Goal: Information Seeking & Learning: Learn about a topic

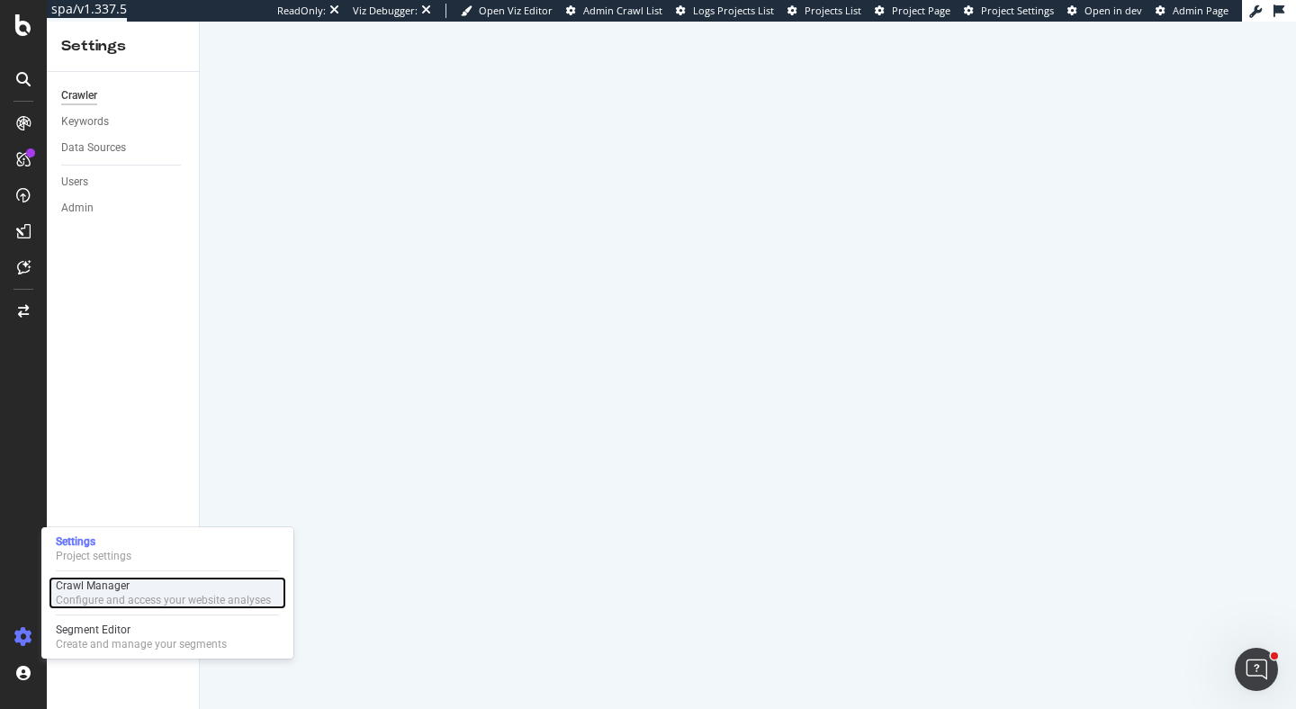
click at [86, 587] on div "Crawl Manager" at bounding box center [163, 586] width 215 height 14
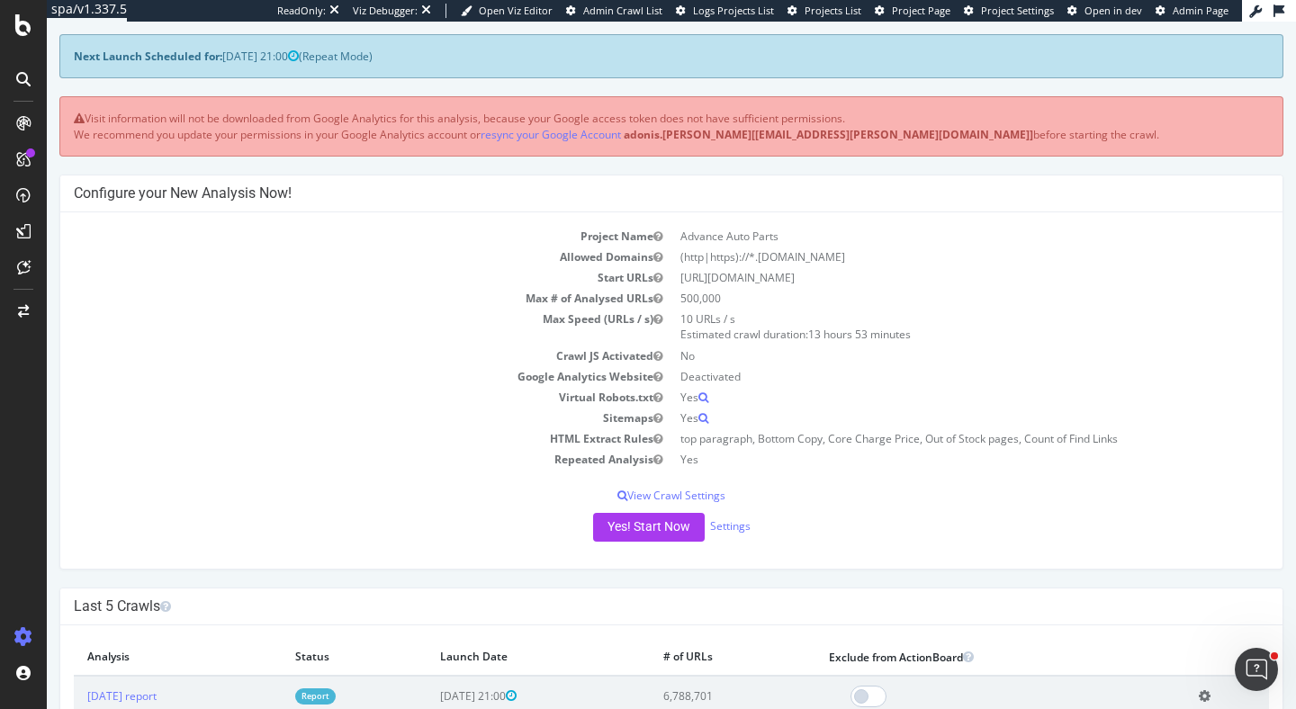
scroll to position [197, 0]
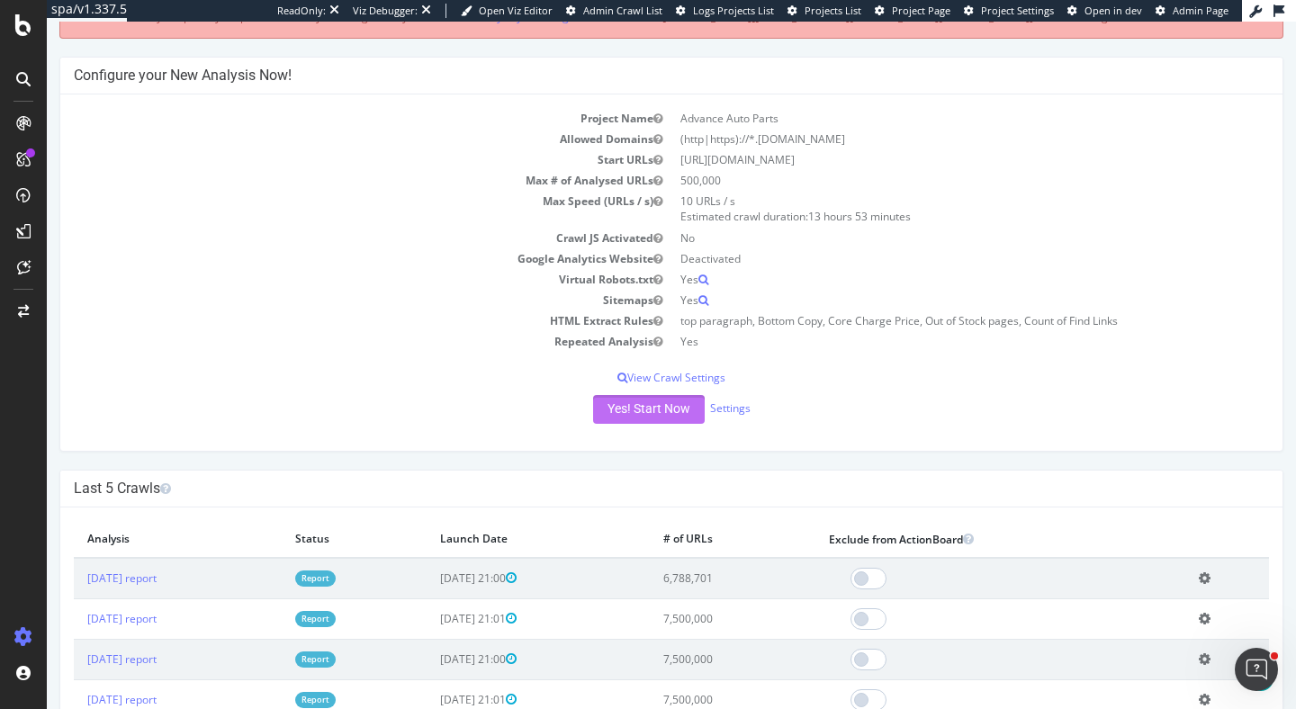
click at [657, 401] on button "Yes! Start Now" at bounding box center [649, 409] width 112 height 29
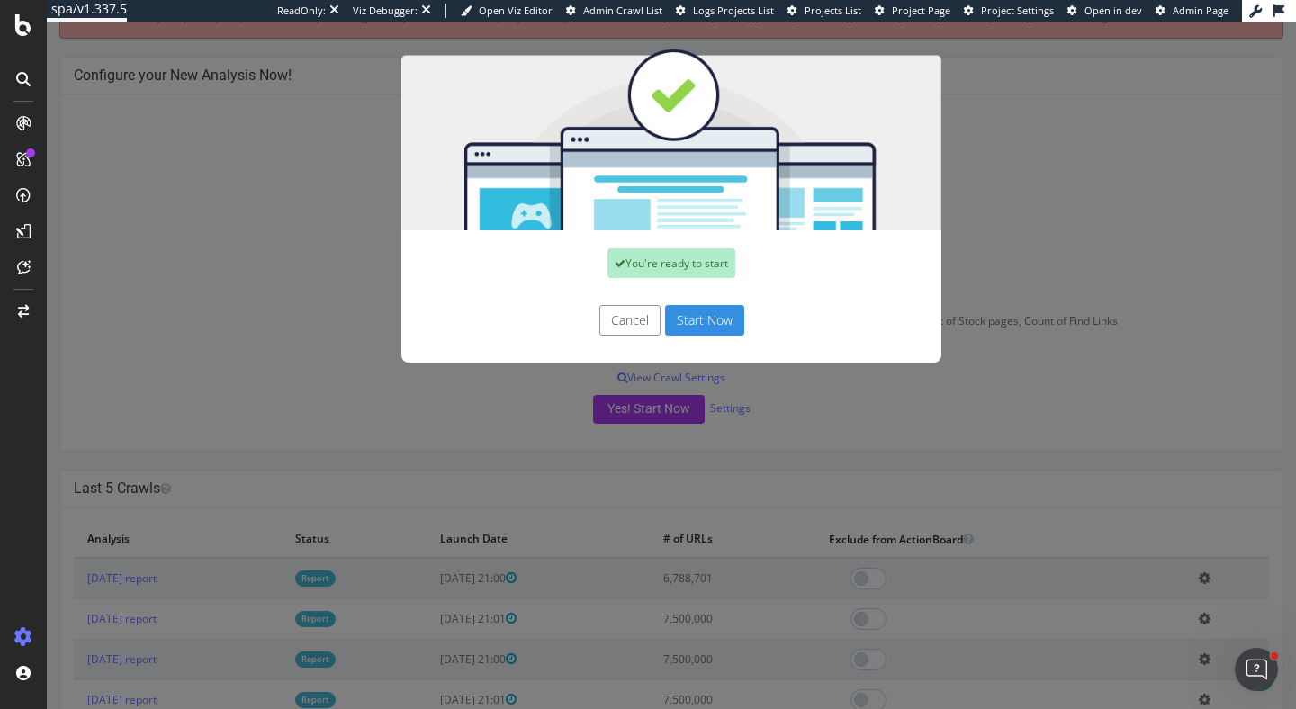
click at [702, 319] on button "Start Now" at bounding box center [704, 320] width 79 height 31
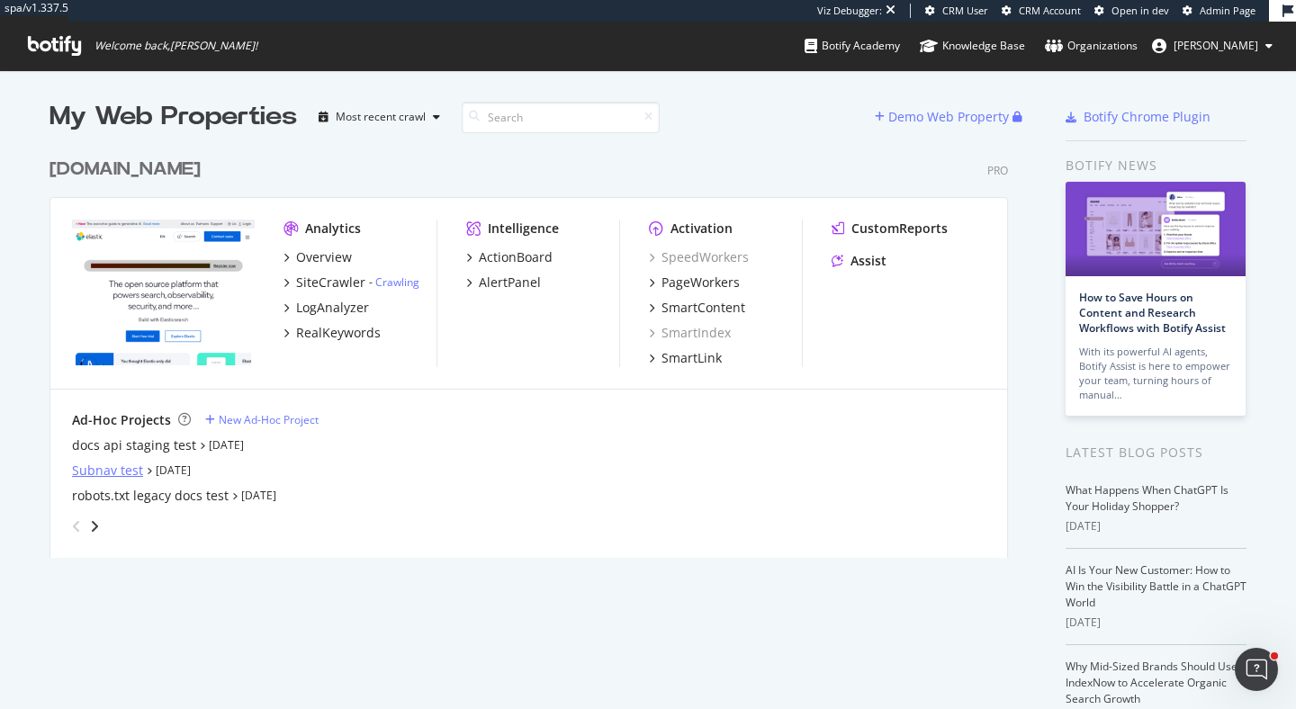
click at [116, 474] on div "Subnav test" at bounding box center [107, 471] width 71 height 18
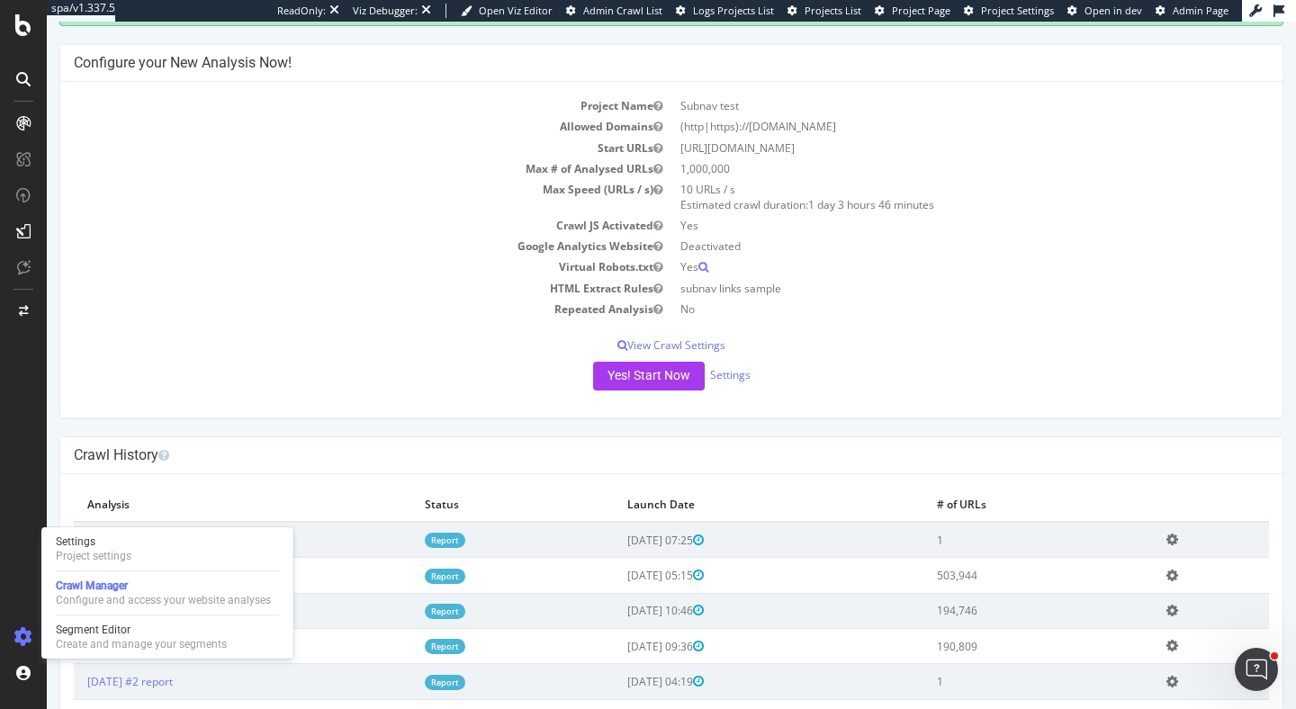
scroll to position [158, 0]
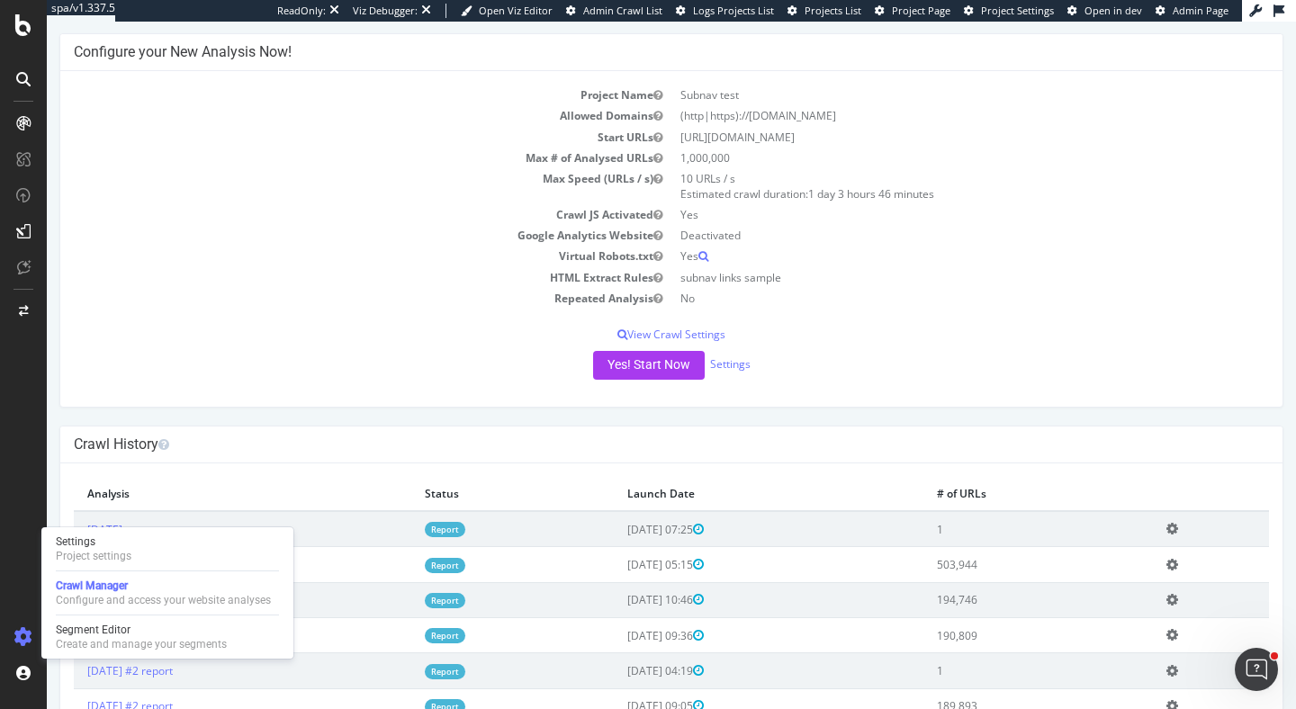
click at [463, 396] on div "Project Name Subnav test Allowed Domains (http|https)://www.elastic.co Start UR…" at bounding box center [671, 239] width 1222 height 336
click at [158, 560] on div "Settings Project settings" at bounding box center [168, 549] width 238 height 32
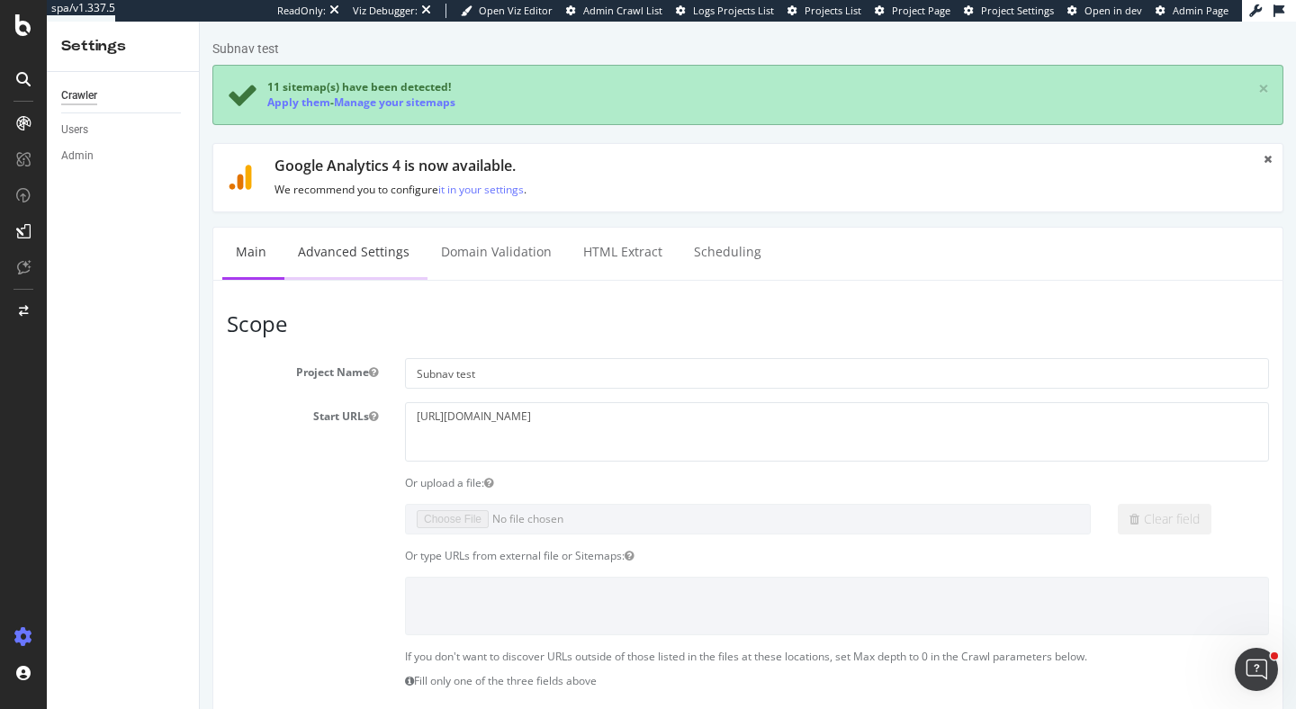
click at [343, 252] on link "Advanced Settings" at bounding box center [353, 253] width 139 height 50
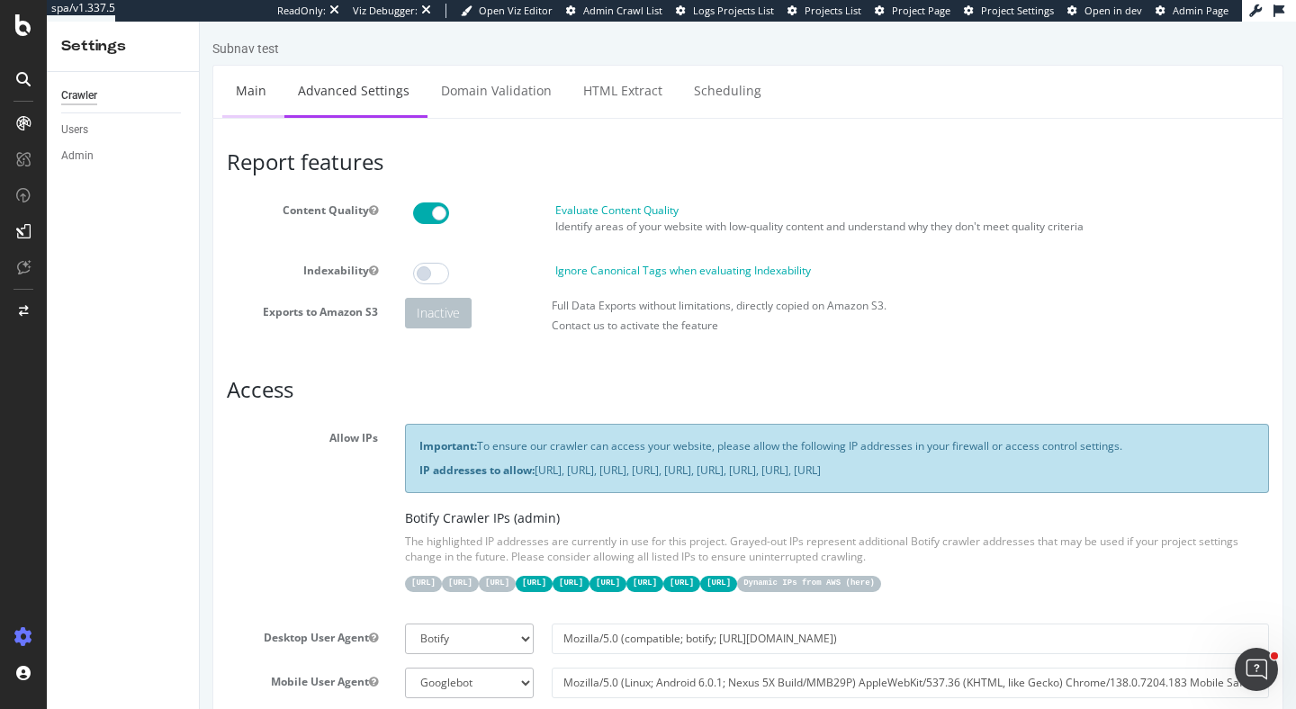
click at [266, 99] on link "Main" at bounding box center [251, 91] width 58 height 50
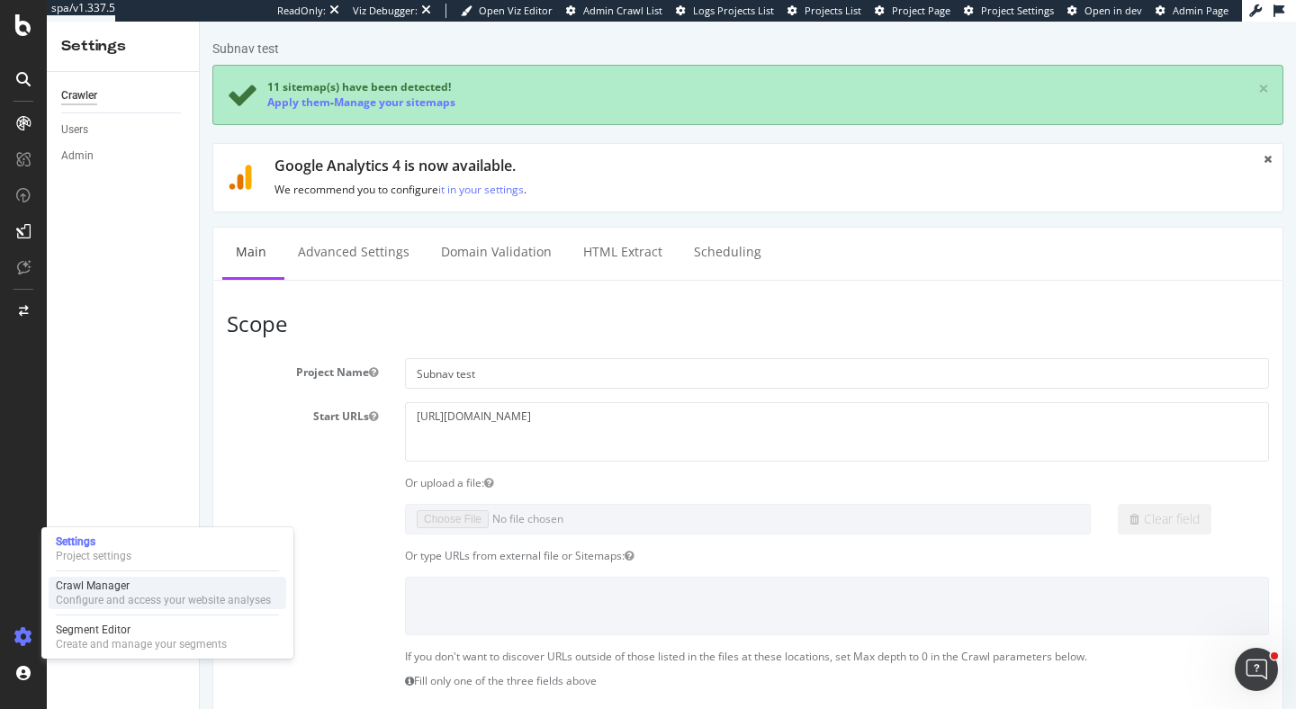
click at [109, 591] on div "Crawl Manager" at bounding box center [163, 586] width 215 height 14
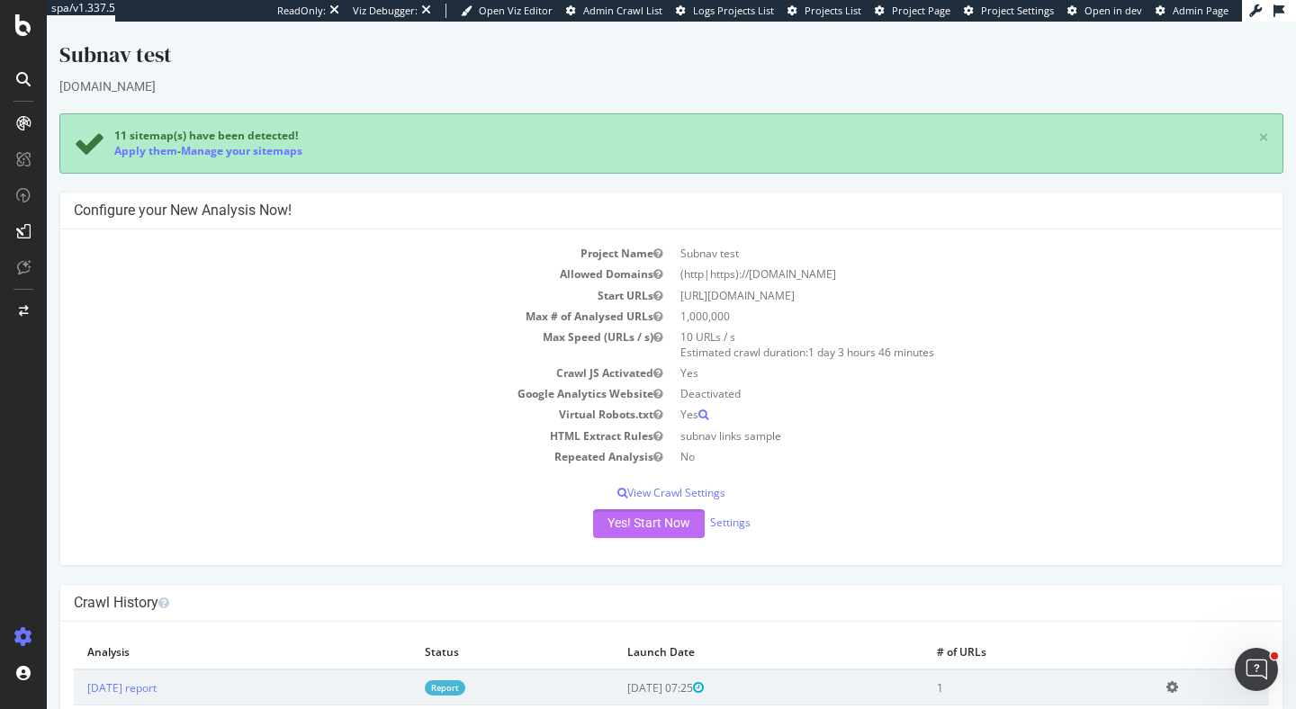
click at [616, 516] on button "Yes! Start Now" at bounding box center [649, 524] width 112 height 29
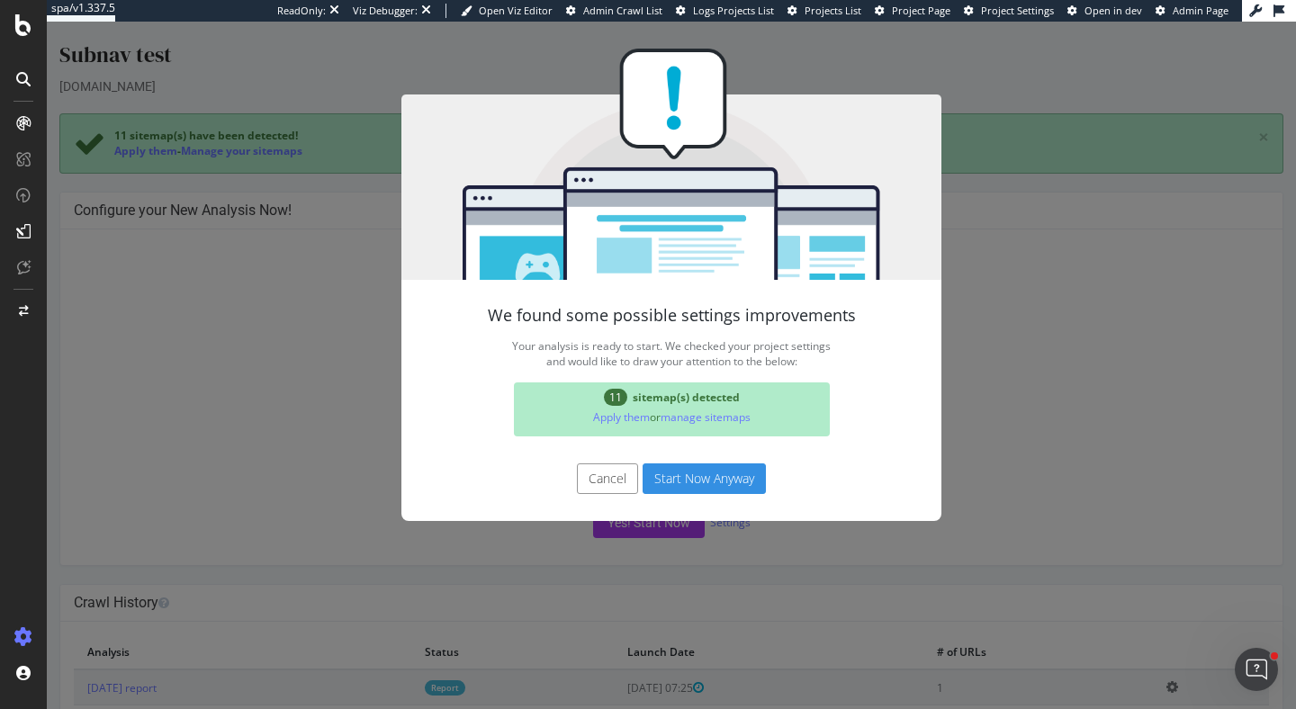
click at [686, 474] on button "Start Now Anyway" at bounding box center [704, 479] width 123 height 31
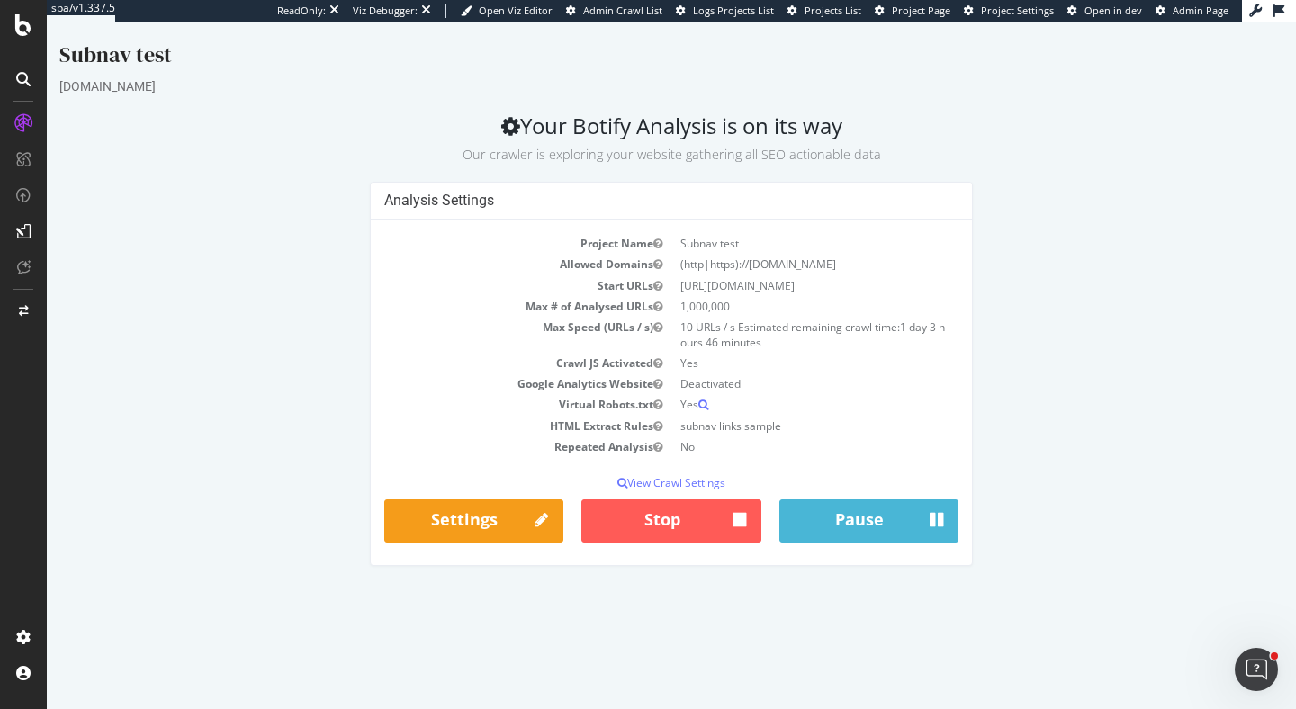
click at [716, 338] on span "1 day 3 hours 46 minutes" at bounding box center [813, 335] width 265 height 31
click at [717, 310] on td "1,000,000" at bounding box center [815, 306] width 287 height 21
click at [716, 355] on td "Yes" at bounding box center [815, 363] width 287 height 21
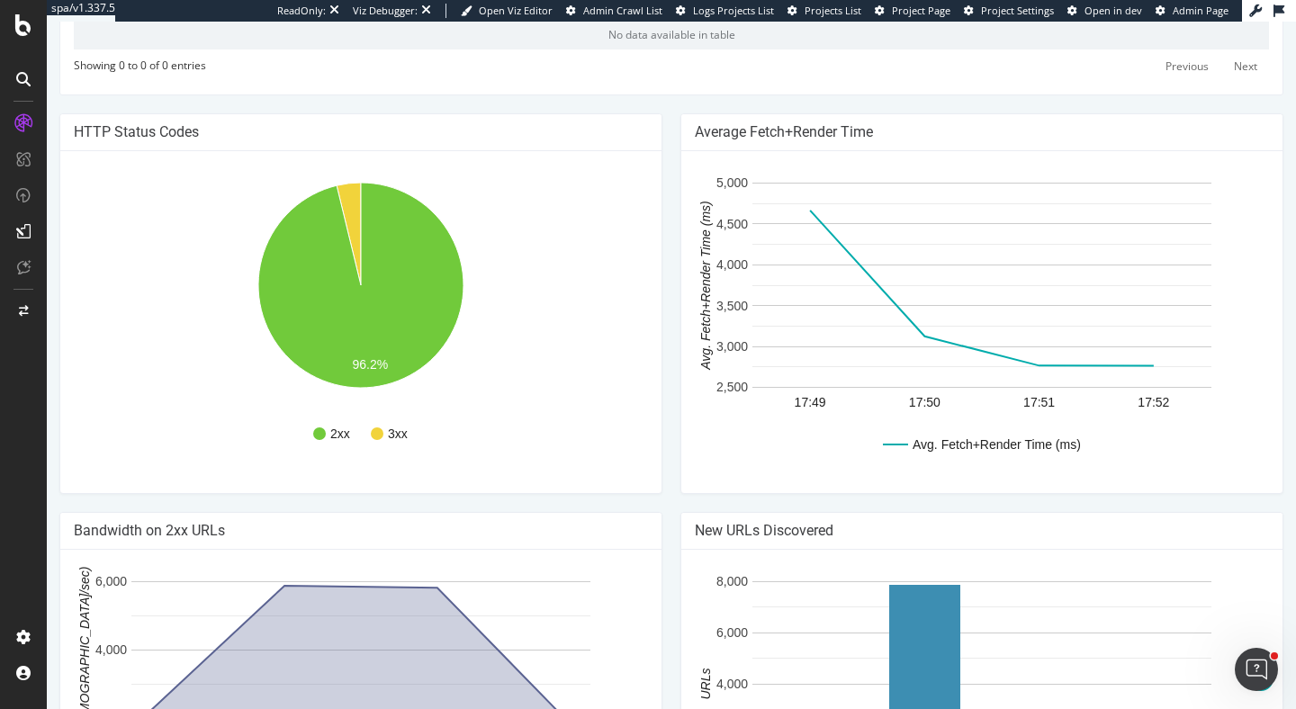
scroll to position [717, 0]
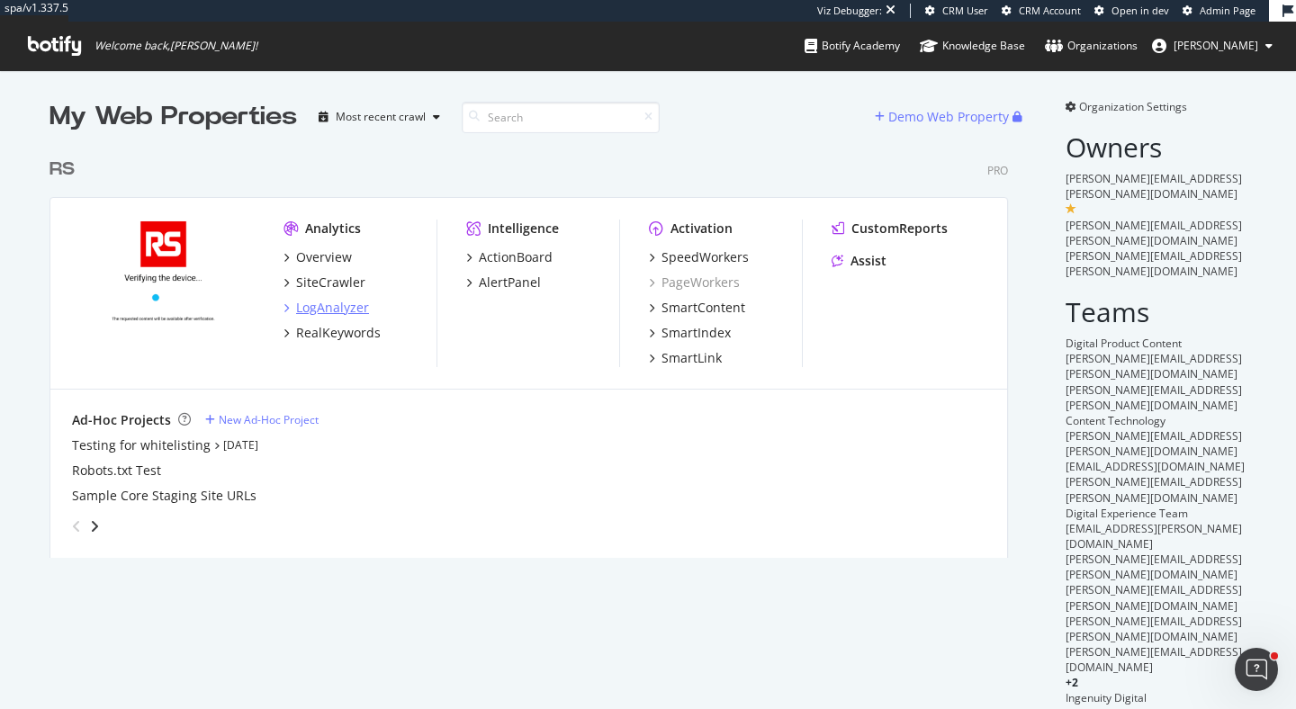
click at [330, 302] on div "LogAnalyzer" at bounding box center [332, 308] width 73 height 18
click at [716, 253] on div "SpeedWorkers" at bounding box center [705, 257] width 87 height 18
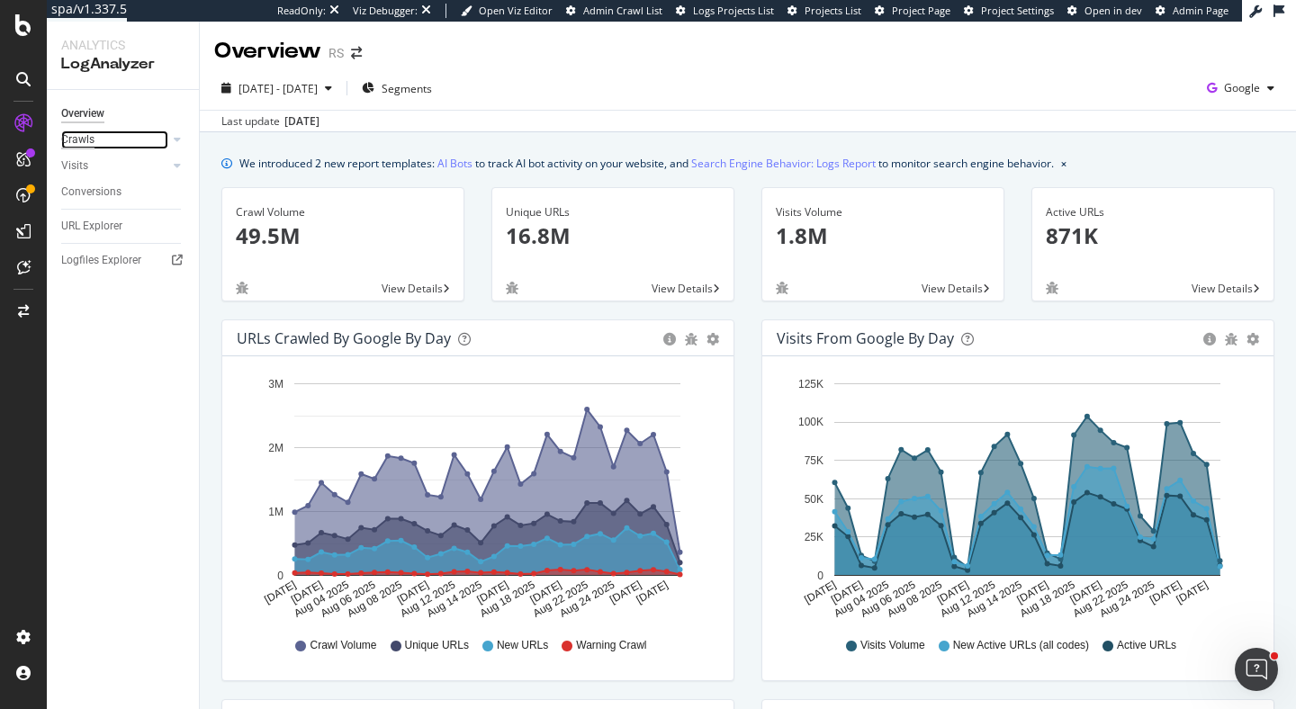
click at [85, 144] on div "Crawls" at bounding box center [77, 140] width 33 height 19
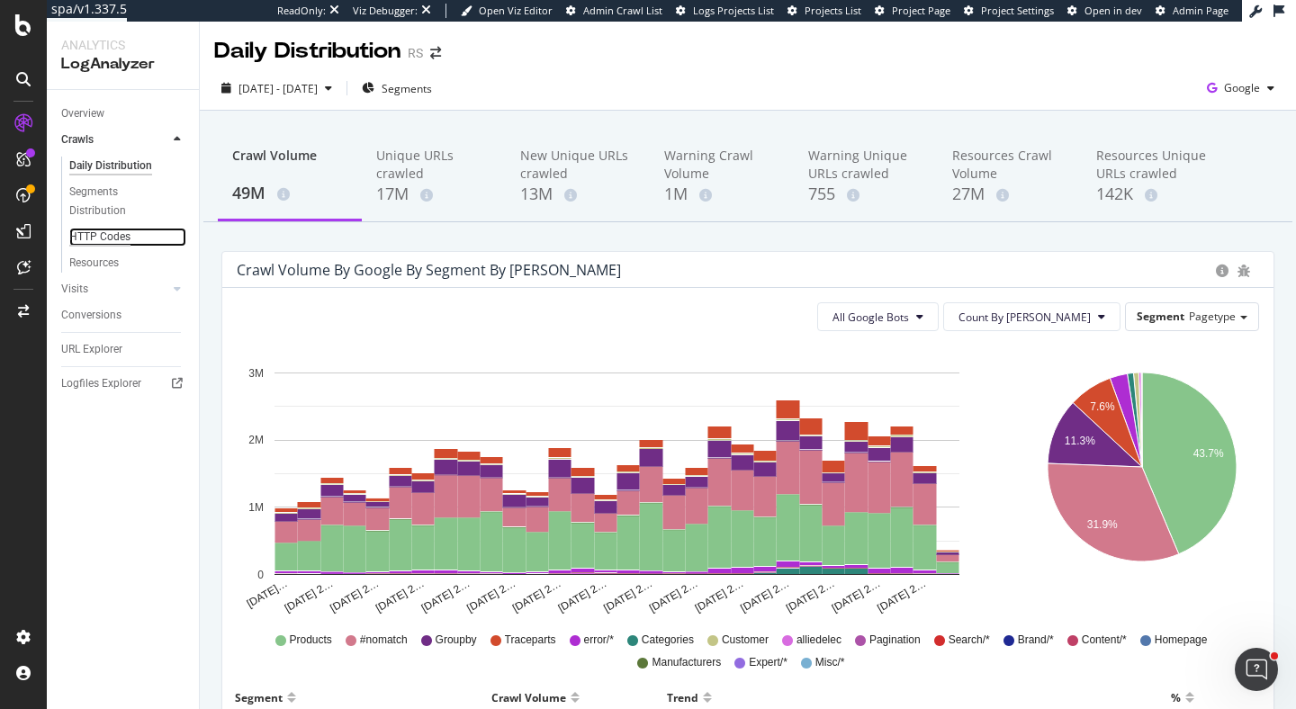
click at [104, 239] on div "HTTP Codes" at bounding box center [99, 237] width 61 height 19
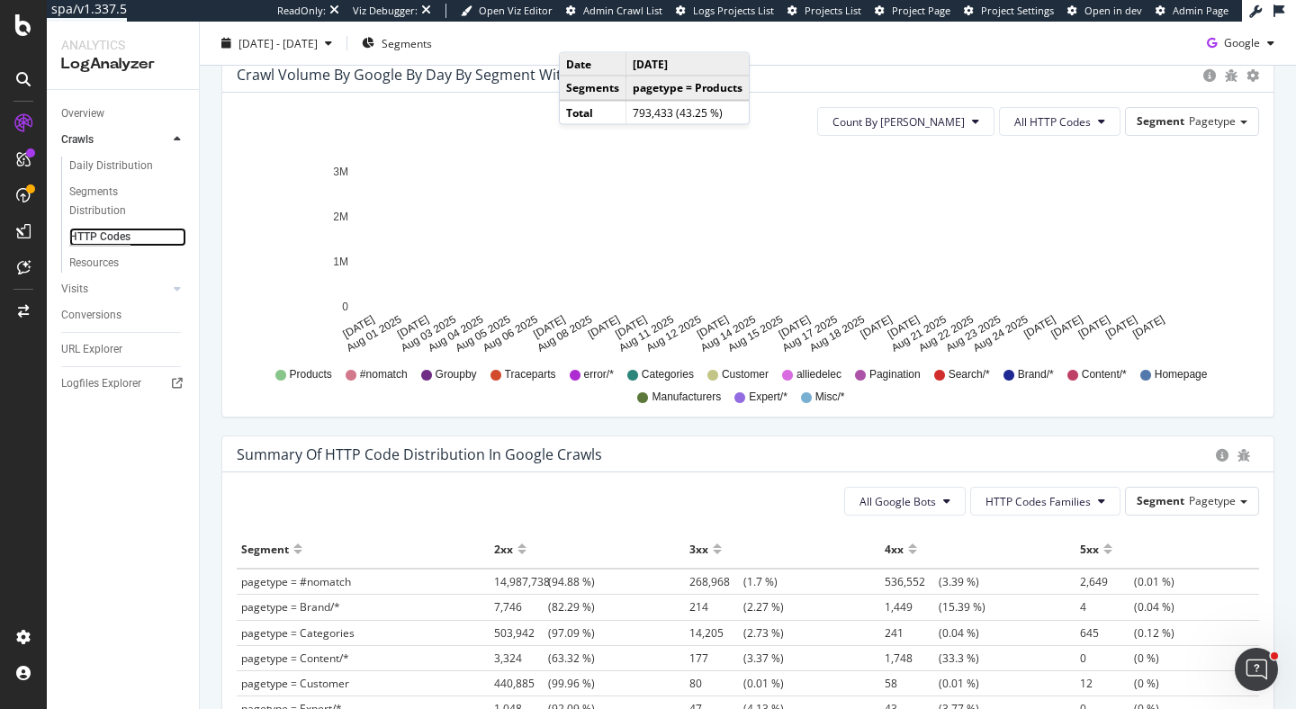
scroll to position [365, 0]
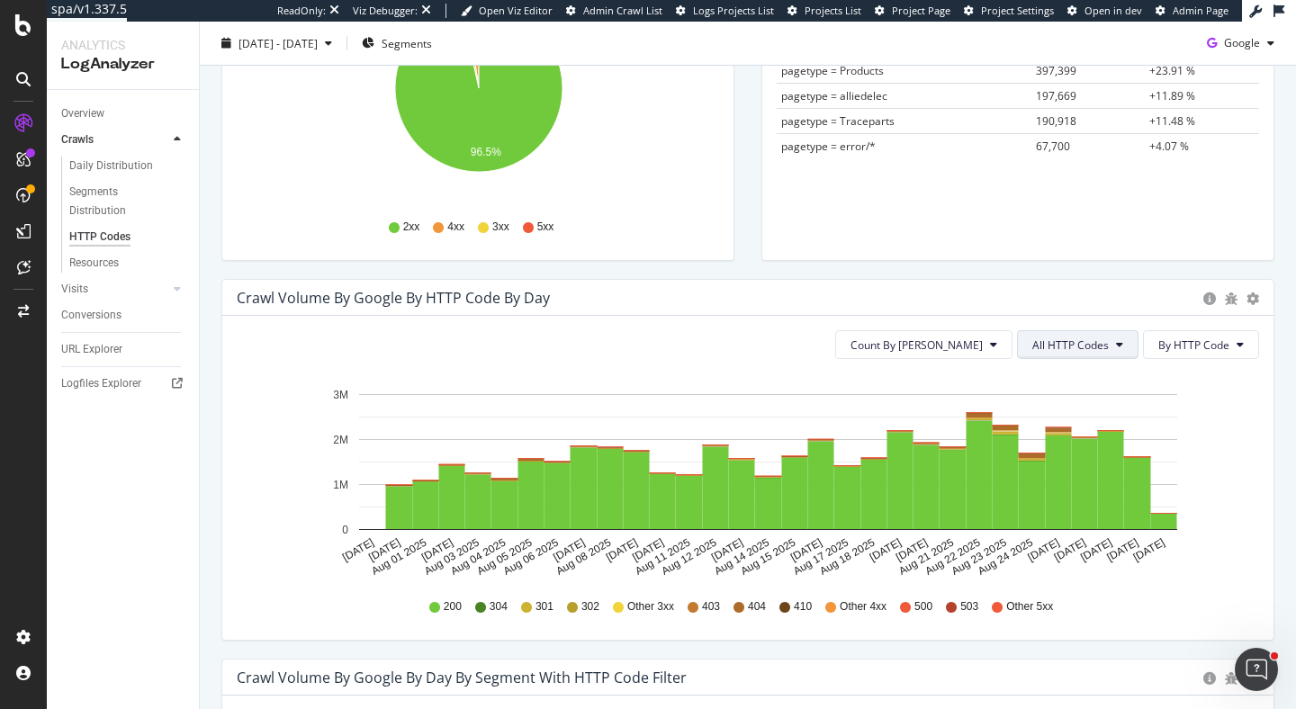
click at [1123, 341] on icon at bounding box center [1119, 344] width 7 height 11
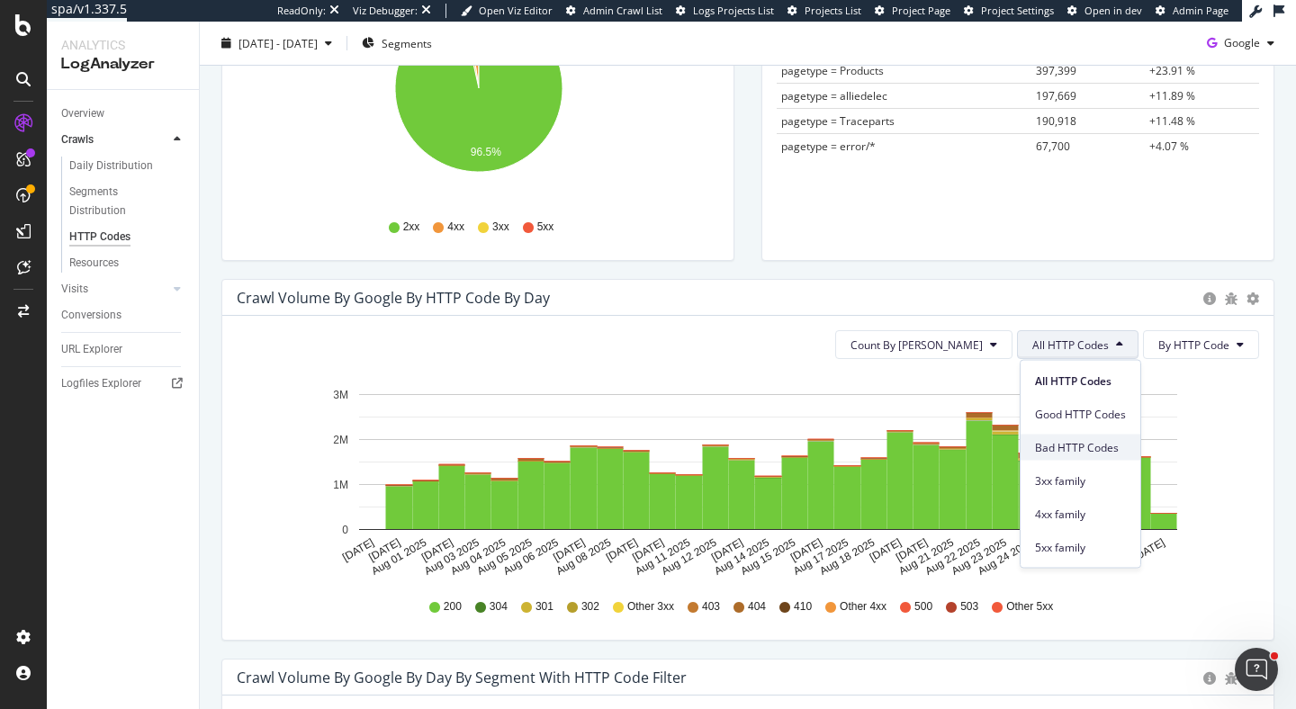
click at [1117, 444] on span "Bad HTTP Codes" at bounding box center [1080, 447] width 91 height 16
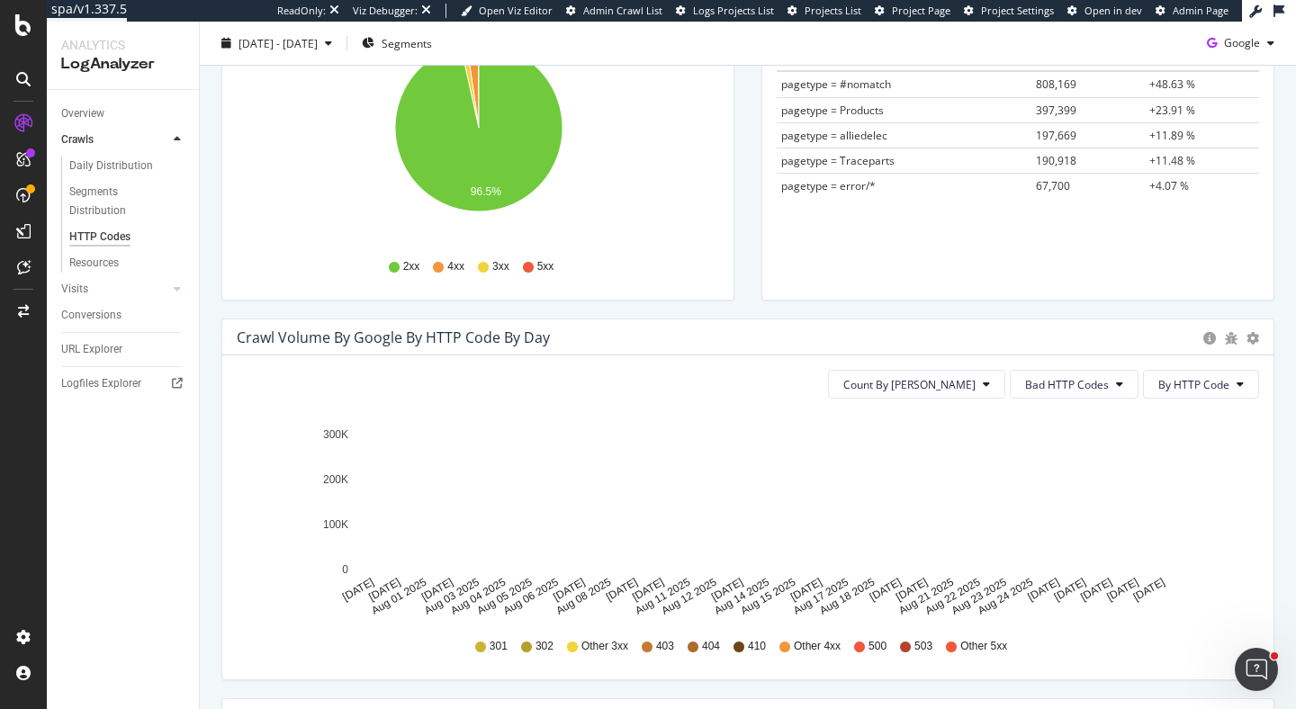
scroll to position [0, 0]
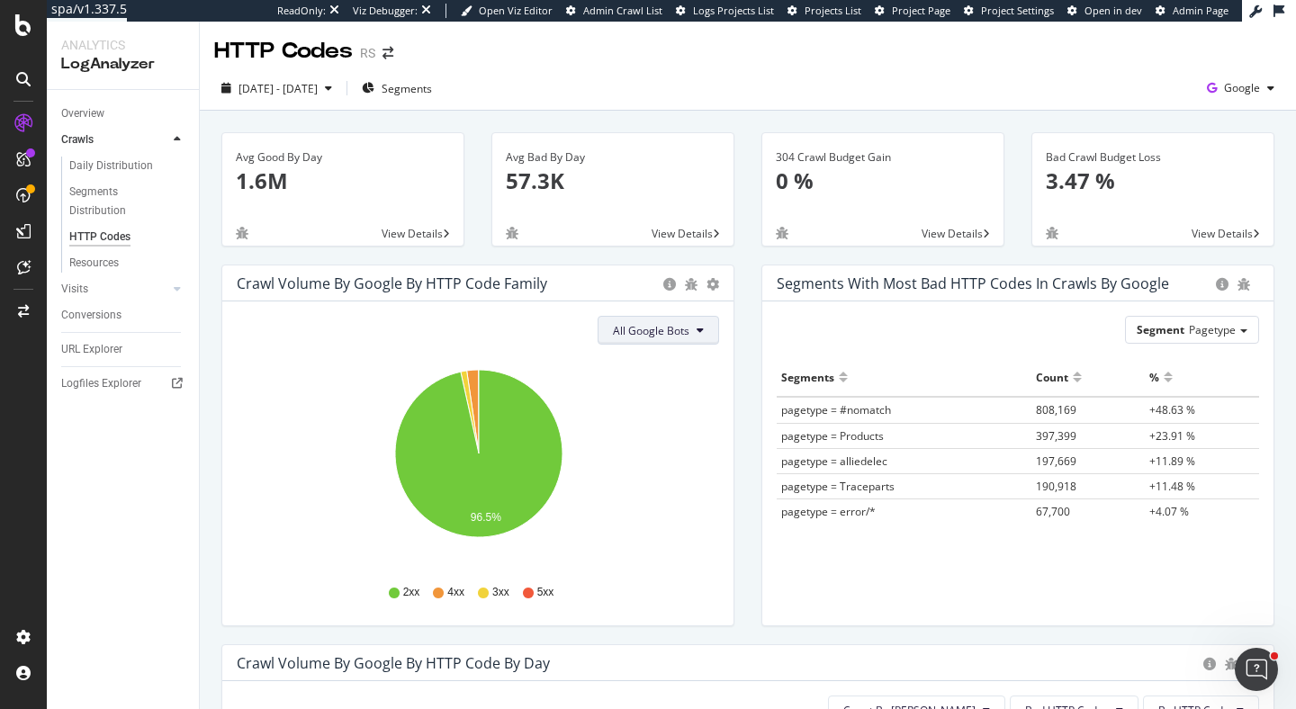
click at [679, 336] on span "All Google Bots" at bounding box center [651, 330] width 77 height 15
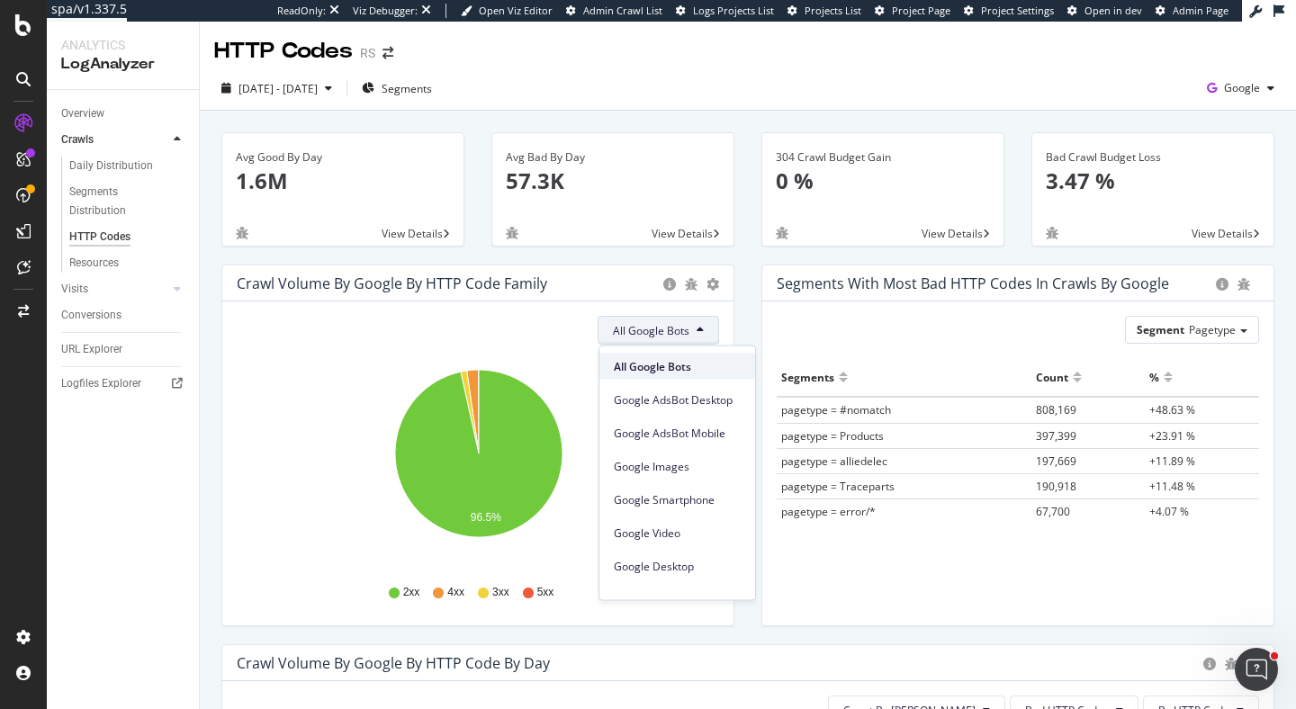
click at [669, 358] on span "All Google Bots" at bounding box center [677, 366] width 127 height 16
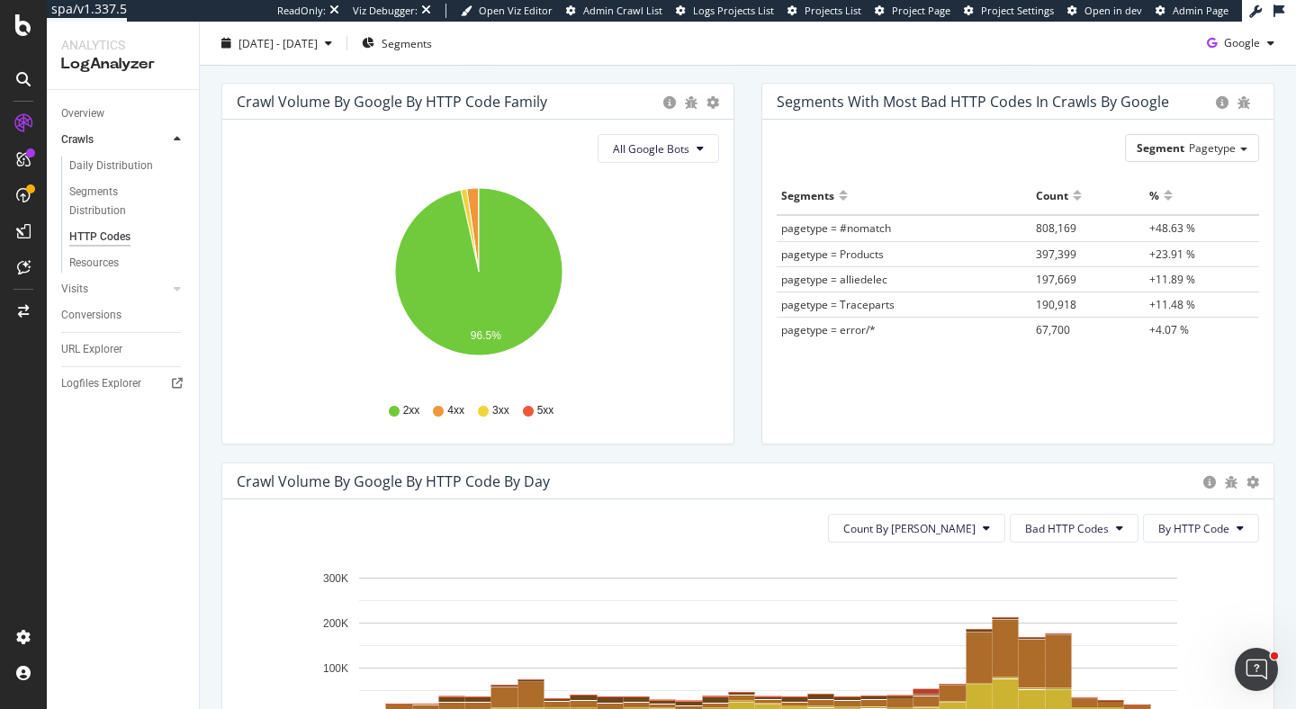
scroll to position [161, 0]
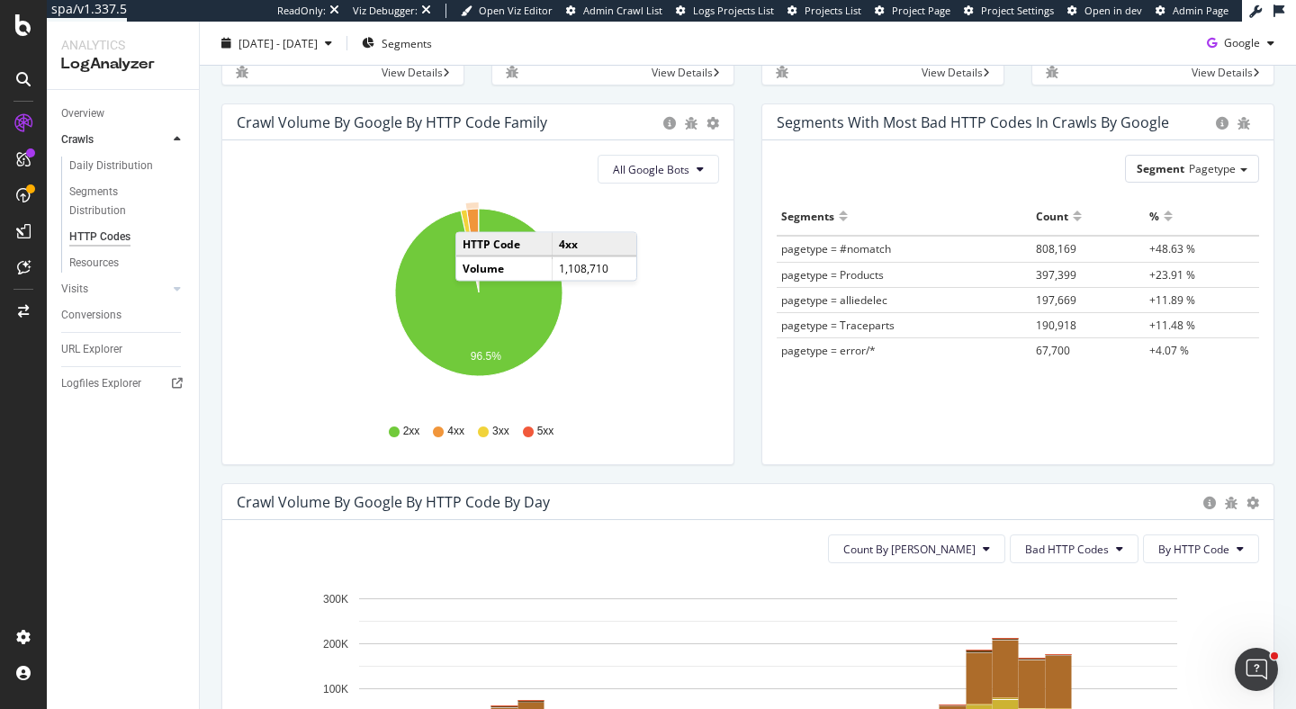
click at [474, 214] on icon "A chart." at bounding box center [473, 251] width 12 height 84
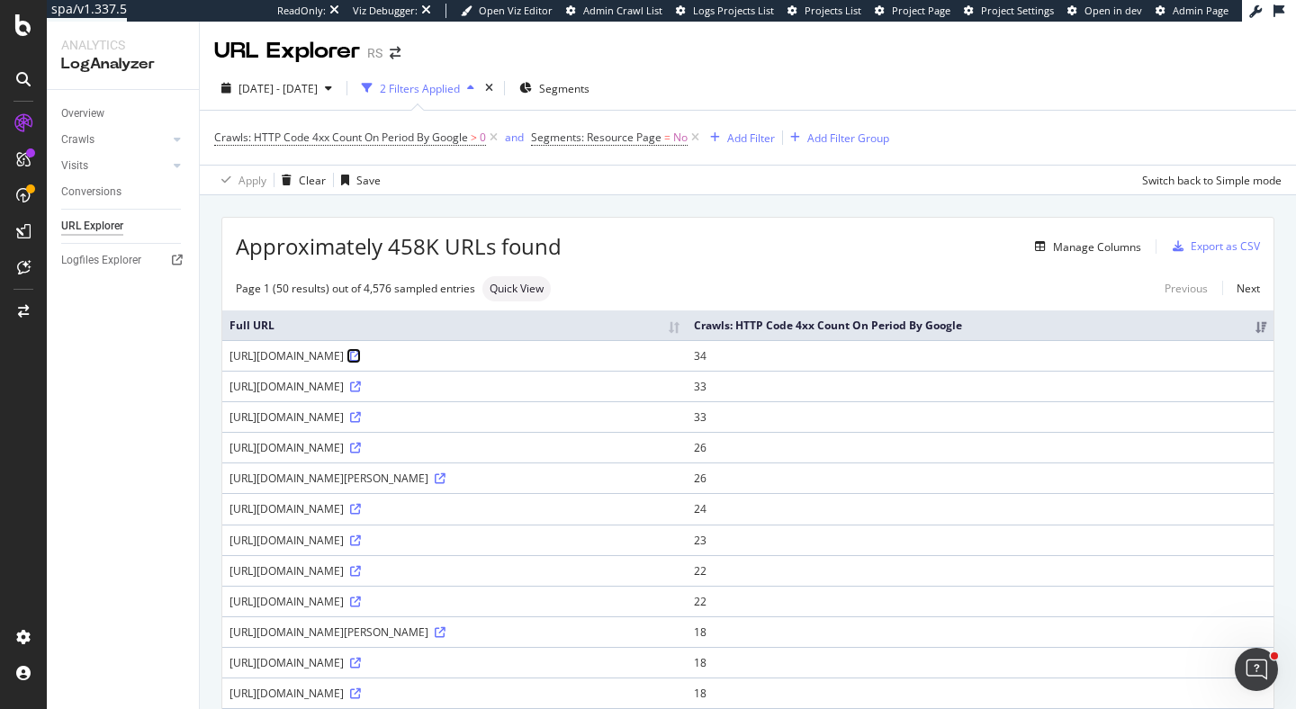
click at [361, 353] on icon at bounding box center [355, 356] width 11 height 11
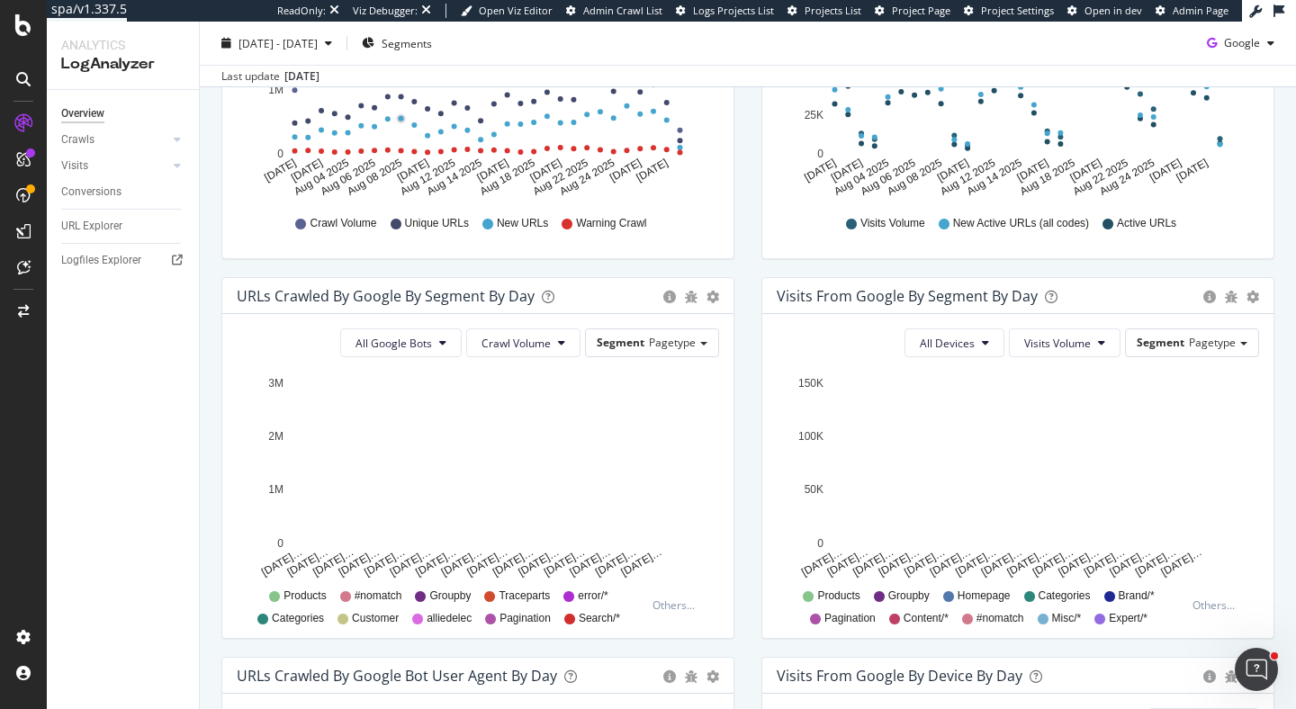
scroll to position [813, 0]
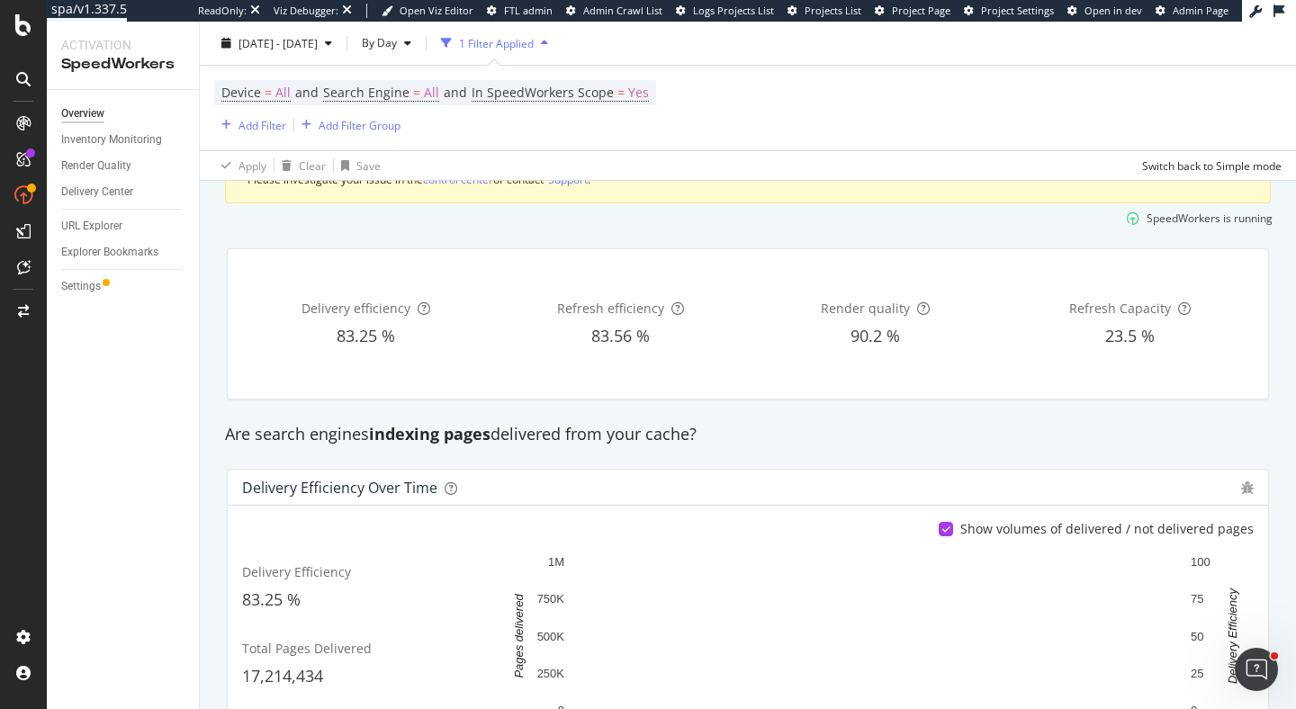
scroll to position [301, 0]
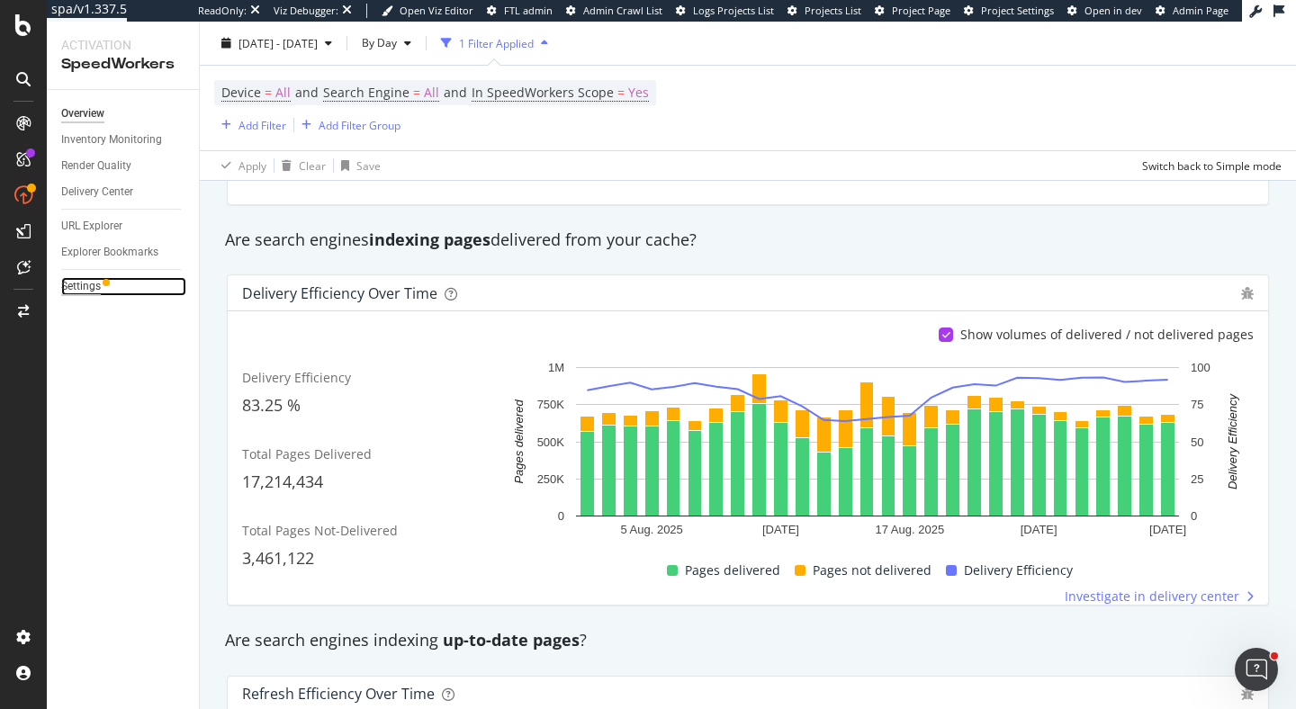
click at [95, 287] on div "Settings" at bounding box center [81, 286] width 40 height 19
